Goal: Entertainment & Leisure: Consume media (video, audio)

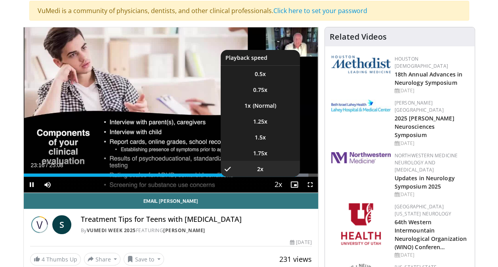
click at [282, 183] on span "Video Player" at bounding box center [278, 185] width 11 height 16
click at [269, 131] on li "1.5x" at bounding box center [260, 137] width 79 height 16
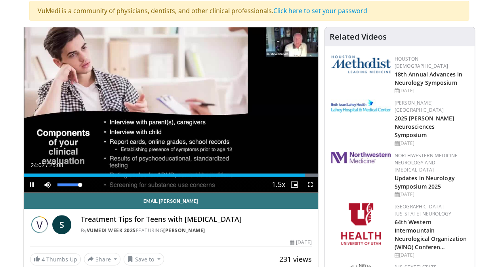
drag, startPoint x: 80, startPoint y: 183, endPoint x: 101, endPoint y: 184, distance: 20.6
click at [101, 184] on div "Current Time 24:02 / Duration 25:08 Pause Skip Backward Skip Forward Mute 100% …" at bounding box center [171, 185] width 294 height 16
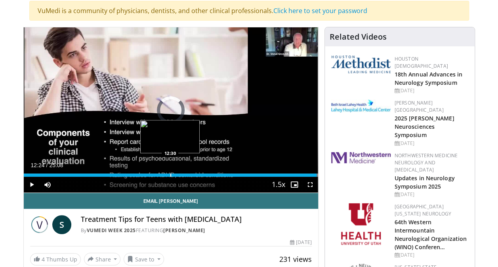
click at [169, 173] on div "Loaded : 100.00% 12:24 12:30" at bounding box center [171, 173] width 294 height 8
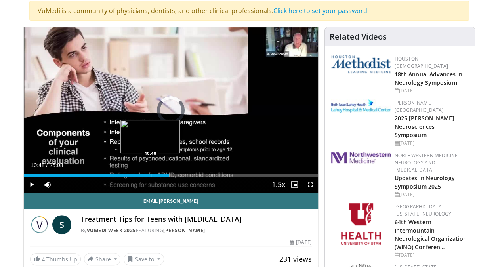
click at [151, 175] on div "Progress Bar" at bounding box center [151, 174] width 1 height 3
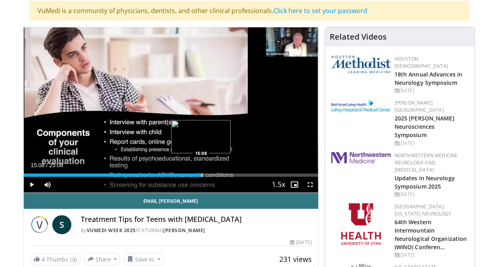
click at [200, 172] on div "Loaded : 60.48% 15:08 15:08" at bounding box center [171, 173] width 294 height 8
